Goal: Information Seeking & Learning: Learn about a topic

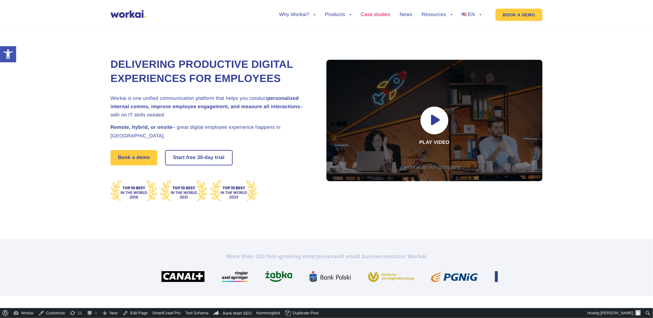
click at [376, 14] on link "Case studies" at bounding box center [376, 14] width 30 height 5
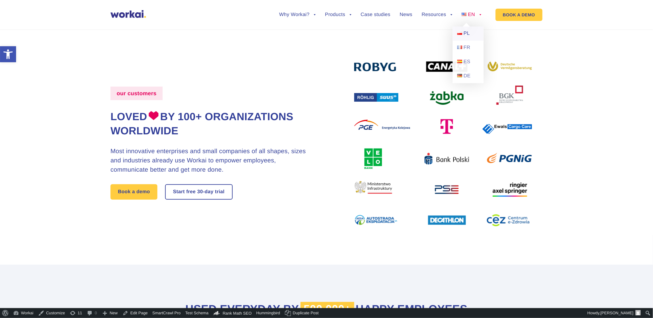
click at [468, 31] on span "PL" at bounding box center [466, 33] width 6 height 5
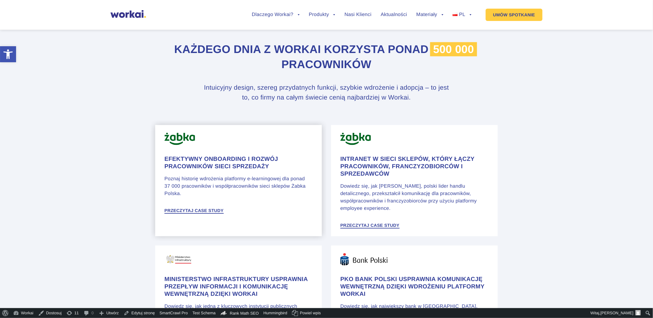
scroll to position [274, 0]
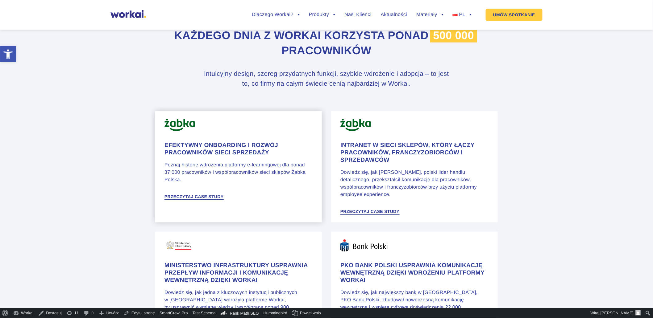
click at [211, 156] on h4 "Efektywny onboarding i rozwój pracowników sieci sprzedaży" at bounding box center [238, 149] width 148 height 15
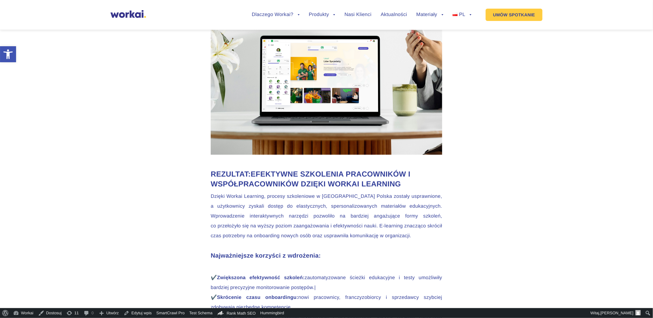
scroll to position [754, 0]
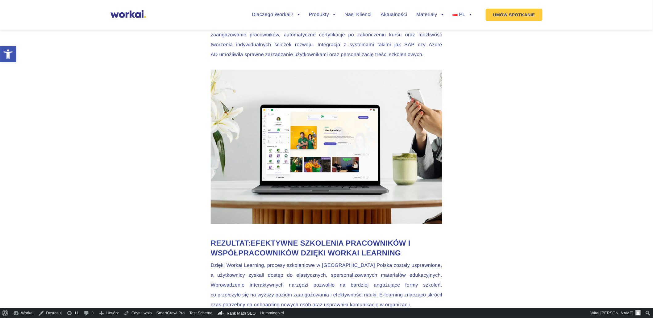
click at [130, 14] on img at bounding box center [127, 14] width 35 height 8
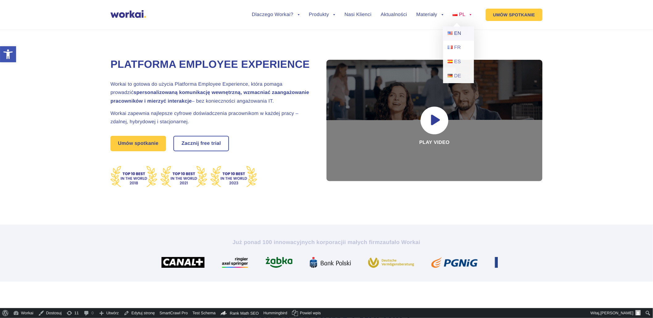
click at [457, 33] on span "EN" at bounding box center [457, 33] width 7 height 5
